Goal: Task Accomplishment & Management: Manage account settings

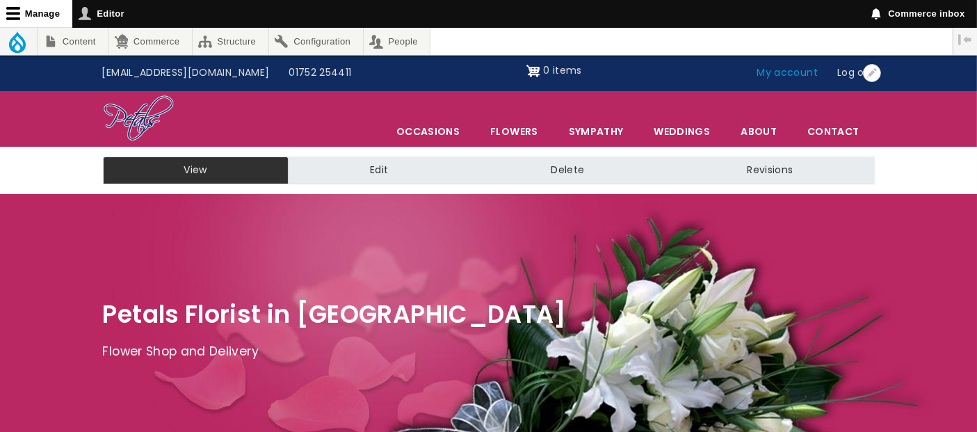
click at [790, 71] on link "My account" at bounding box center [788, 73] width 81 height 26
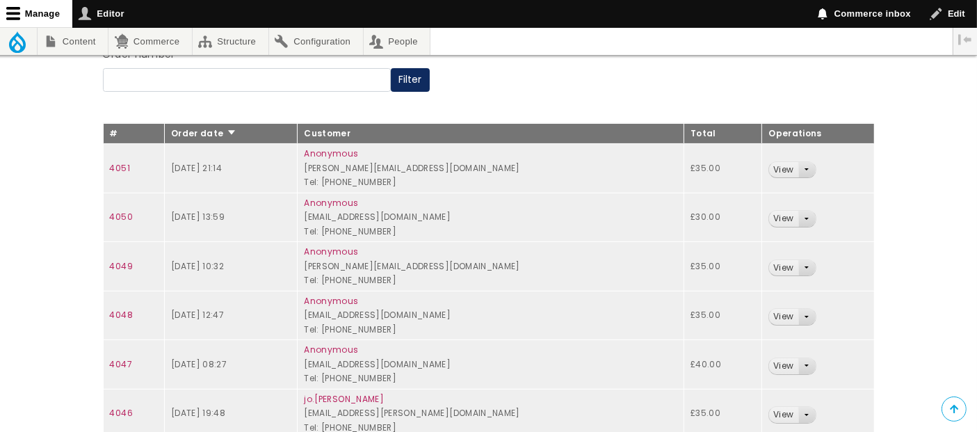
scroll to position [232, 0]
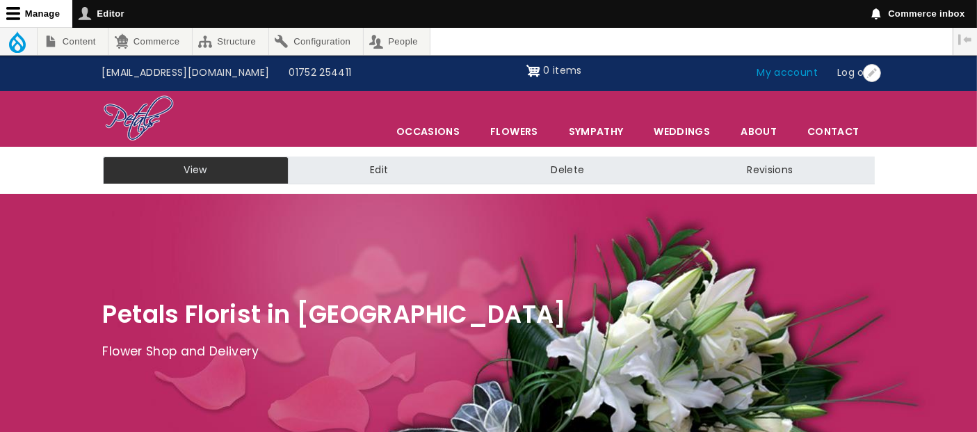
click at [791, 72] on link "My account" at bounding box center [788, 73] width 81 height 26
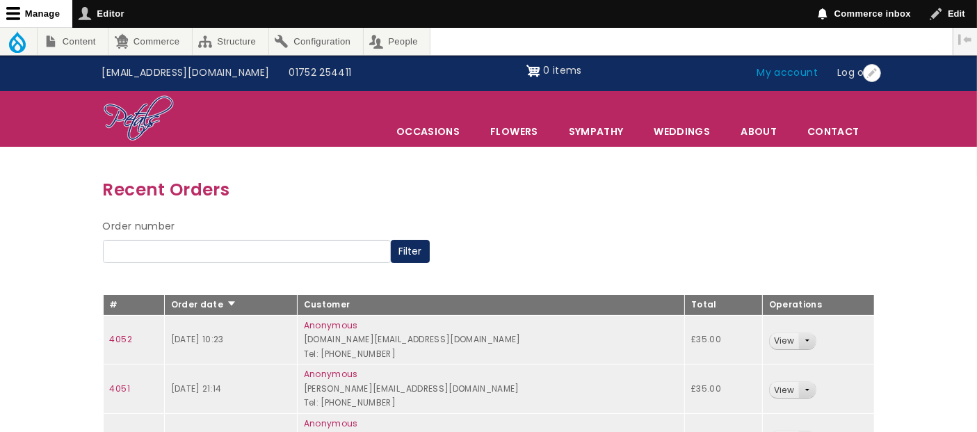
click at [802, 76] on link "My account" at bounding box center [788, 73] width 81 height 26
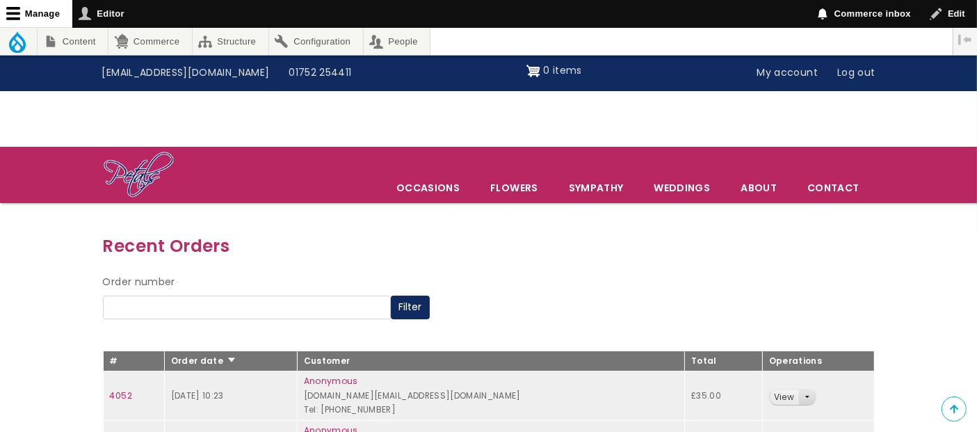
scroll to position [154, 0]
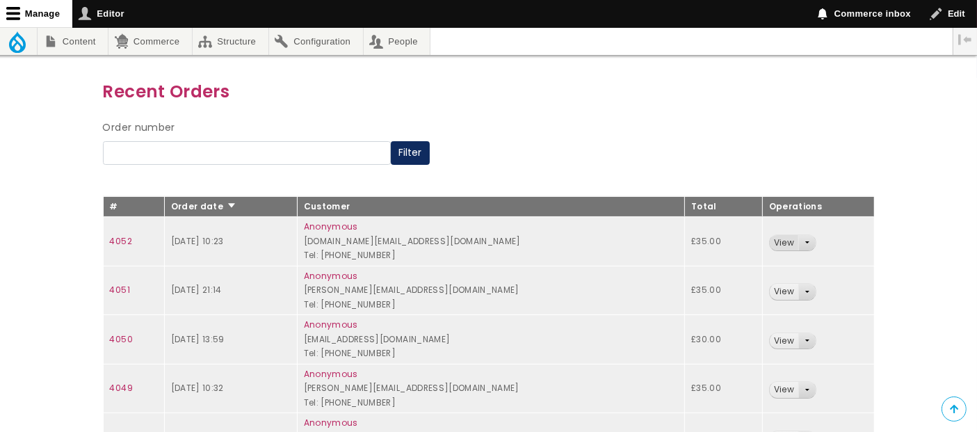
click at [793, 239] on link "View" at bounding box center [784, 243] width 29 height 16
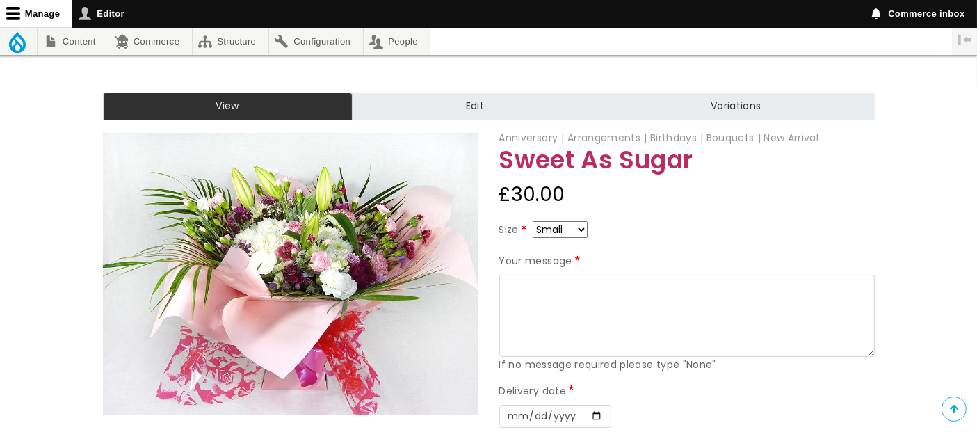
scroll to position [154, 0]
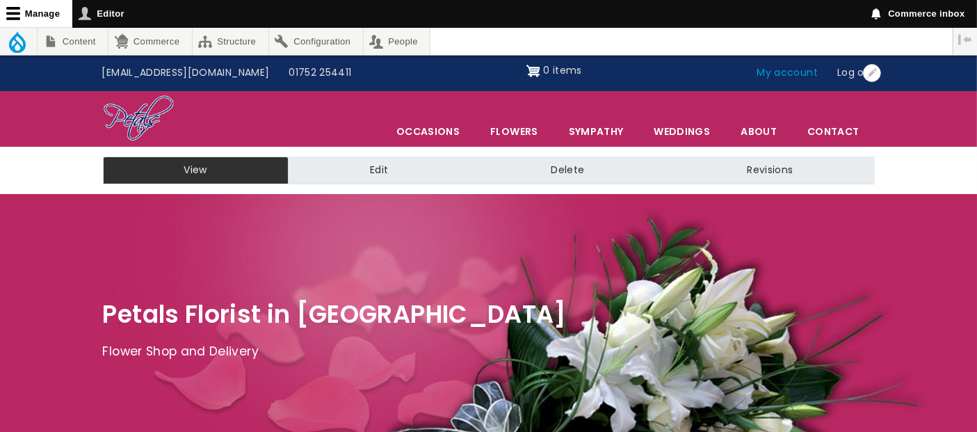
click at [773, 74] on link "My account" at bounding box center [788, 73] width 81 height 26
